Goal: Obtain resource: Download file/media

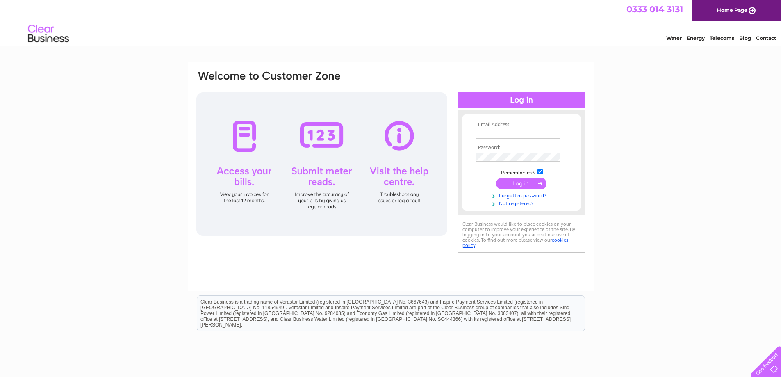
type input "[PERSON_NAME][EMAIL_ADDRESS][DOMAIN_NAME]"
click at [522, 181] on input "submit" at bounding box center [521, 182] width 50 height 11
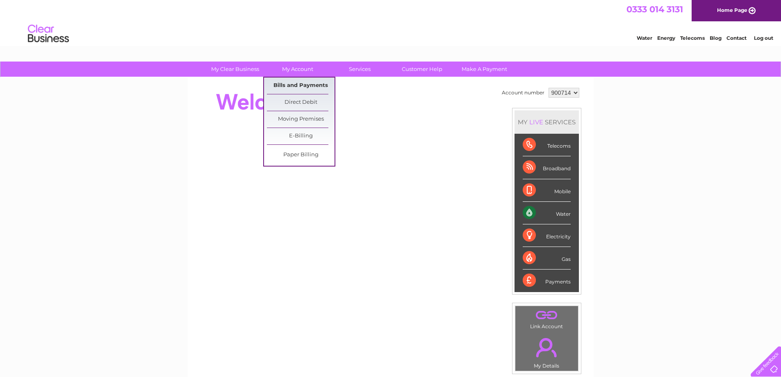
click at [303, 84] on link "Bills and Payments" at bounding box center [301, 85] width 68 height 16
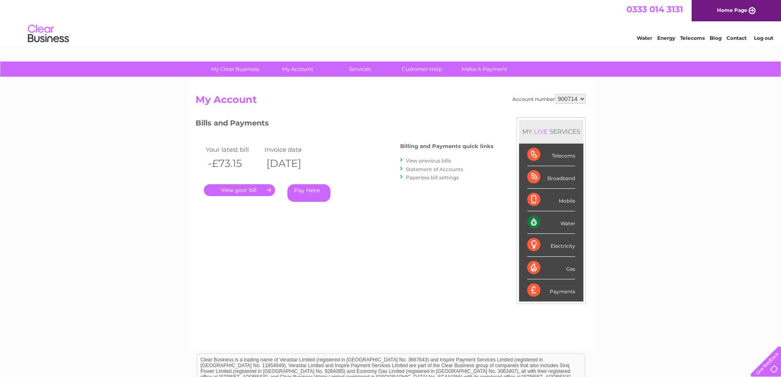
click at [579, 99] on select "900714 900715 900716 900717 986061" at bounding box center [570, 99] width 31 height 10
click at [555, 94] on select "900714 900715 900716 900717 986061" at bounding box center [570, 99] width 31 height 10
click at [245, 188] on link "." at bounding box center [239, 190] width 71 height 12
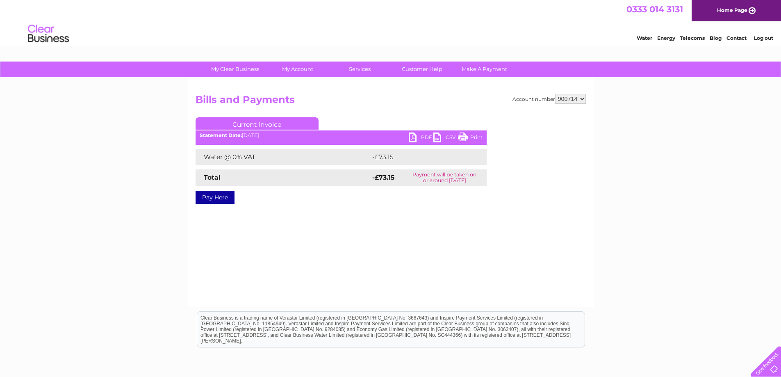
click at [413, 137] on link "PDF" at bounding box center [421, 138] width 25 height 12
click at [582, 100] on select "900714 900715 900716 900717 986061" at bounding box center [570, 99] width 31 height 10
select select "900715"
click at [555, 94] on select "900714 900715 900716 900717 986061" at bounding box center [570, 99] width 31 height 10
click at [413, 136] on link "PDF" at bounding box center [421, 138] width 25 height 12
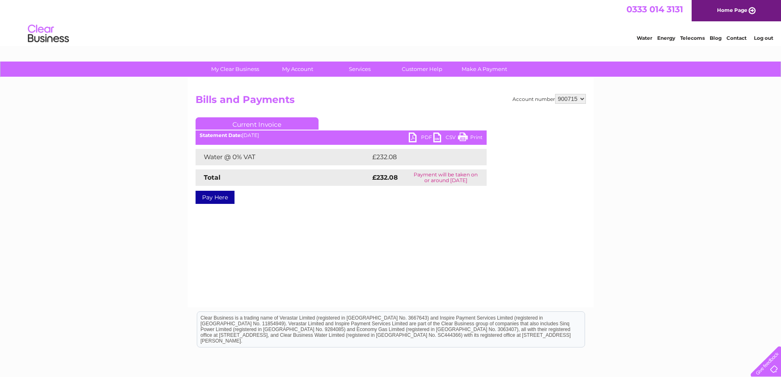
click at [581, 97] on select "900714 900715 900716 900717 986061" at bounding box center [570, 99] width 31 height 10
select select "900716"
click at [555, 94] on select "900714 900715 900716 900717 986061" at bounding box center [570, 99] width 31 height 10
click at [413, 136] on link "PDF" at bounding box center [421, 138] width 25 height 12
click at [579, 97] on select "900714 900715 900716 900717 986061" at bounding box center [570, 99] width 31 height 10
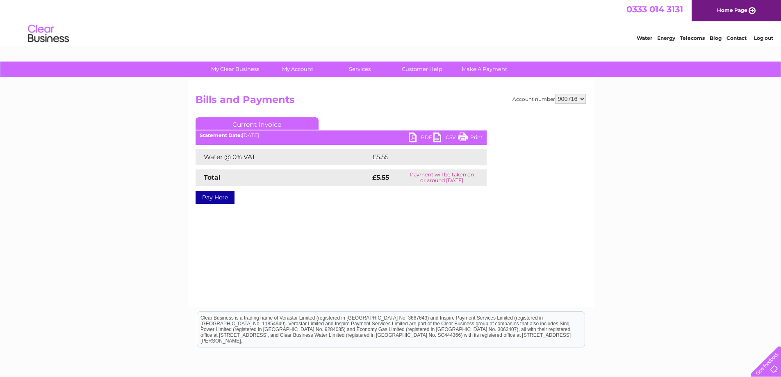
select select "900717"
click at [555, 94] on select "900714 900715 900716 900717 986061" at bounding box center [570, 99] width 31 height 10
click at [420, 134] on link "PDF" at bounding box center [421, 138] width 25 height 12
drag, startPoint x: 578, startPoint y: 98, endPoint x: 577, endPoint y: 103, distance: 5.1
click at [578, 98] on select "900714 900715 900716 900717 986061" at bounding box center [570, 99] width 31 height 10
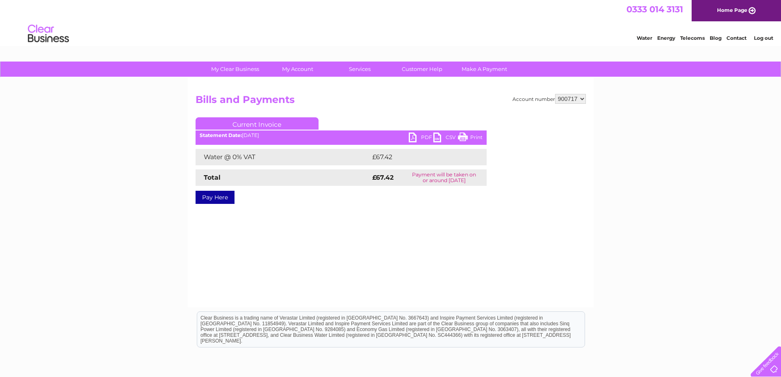
select select "986061"
click at [555, 94] on select "900714 900715 900716 900717 986061" at bounding box center [570, 99] width 31 height 10
click at [580, 98] on select "900714 900715 900716 900717 986061" at bounding box center [570, 99] width 31 height 10
click at [555, 94] on select "900714 900715 900716 900717 986061" at bounding box center [570, 99] width 31 height 10
click at [413, 136] on link "PDF" at bounding box center [421, 138] width 25 height 12
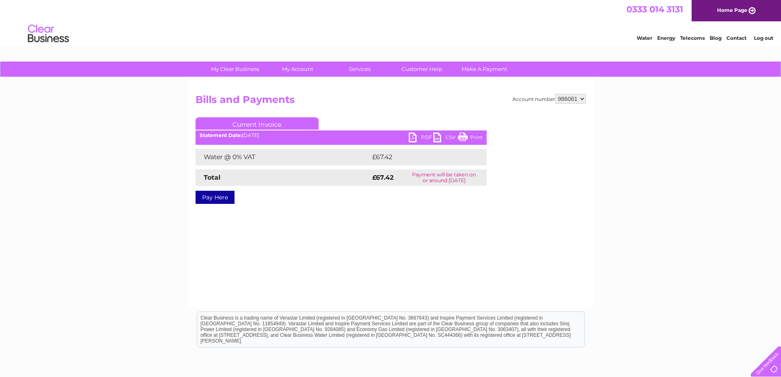
click at [343, 195] on div "Pay Here" at bounding box center [340, 193] width 291 height 15
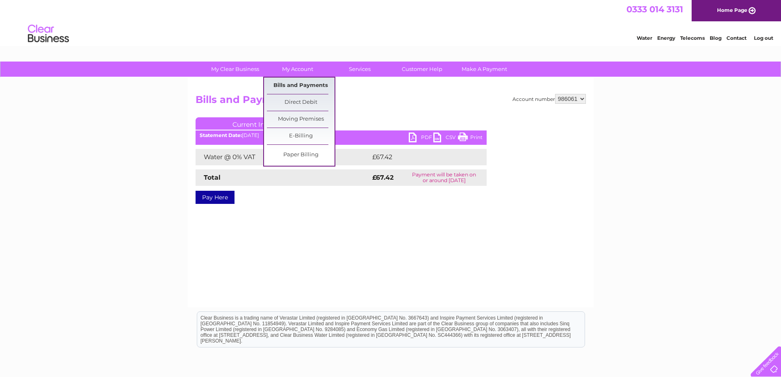
click at [311, 85] on link "Bills and Payments" at bounding box center [301, 85] width 68 height 16
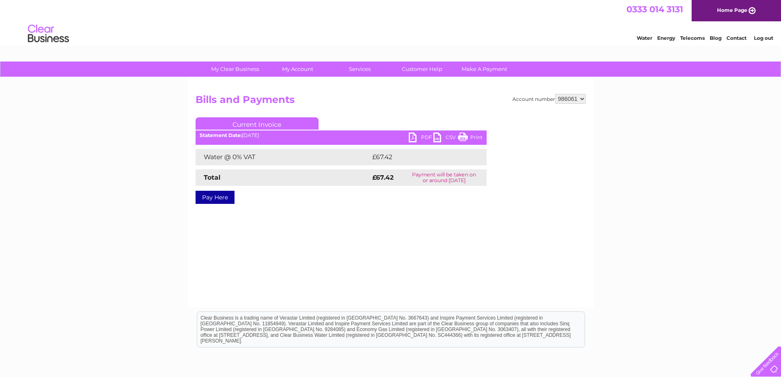
click at [586, 97] on div "Account number 900714 900715 900716 900717 986061 Bills and Payments Current In…" at bounding box center [391, 191] width 406 height 229
click at [579, 98] on select "900714 900715 900716 900717 986061" at bounding box center [570, 99] width 31 height 10
click at [555, 94] on select "900714 900715 900716 900717 986061" at bounding box center [570, 99] width 31 height 10
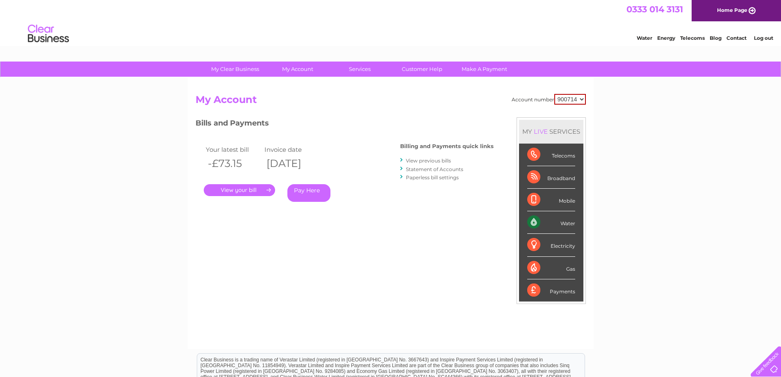
click at [582, 101] on select "900714 900715 900716 900717 986061" at bounding box center [570, 99] width 32 height 11
select select "986061"
click at [554, 94] on select "900714 900715 900716 900717 986061" at bounding box center [570, 99] width 32 height 11
click at [241, 189] on link "." at bounding box center [239, 190] width 71 height 12
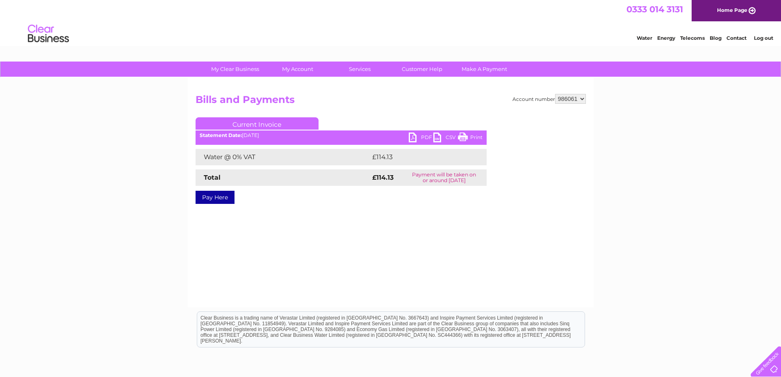
click at [415, 134] on link "PDF" at bounding box center [421, 138] width 25 height 12
click at [580, 98] on select "900714 900715 900716 900717 986061" at bounding box center [570, 99] width 31 height 10
drag, startPoint x: 645, startPoint y: 210, endPoint x: 641, endPoint y: 180, distance: 30.5
click at [646, 210] on div "My Clear Business Login Details My Details My Preferences Link Account My Accou…" at bounding box center [390, 254] width 781 height 386
